Goal: Transaction & Acquisition: Purchase product/service

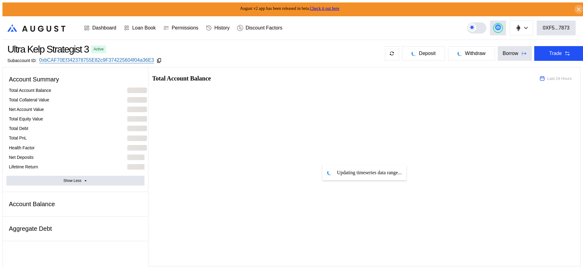
select select "*"
click at [556, 51] on button "Trade" at bounding box center [559, 53] width 51 height 15
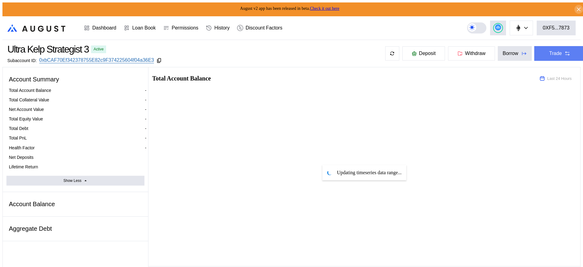
click at [567, 56] on button "Trade" at bounding box center [559, 53] width 51 height 15
